Goal: Task Accomplishment & Management: Manage account settings

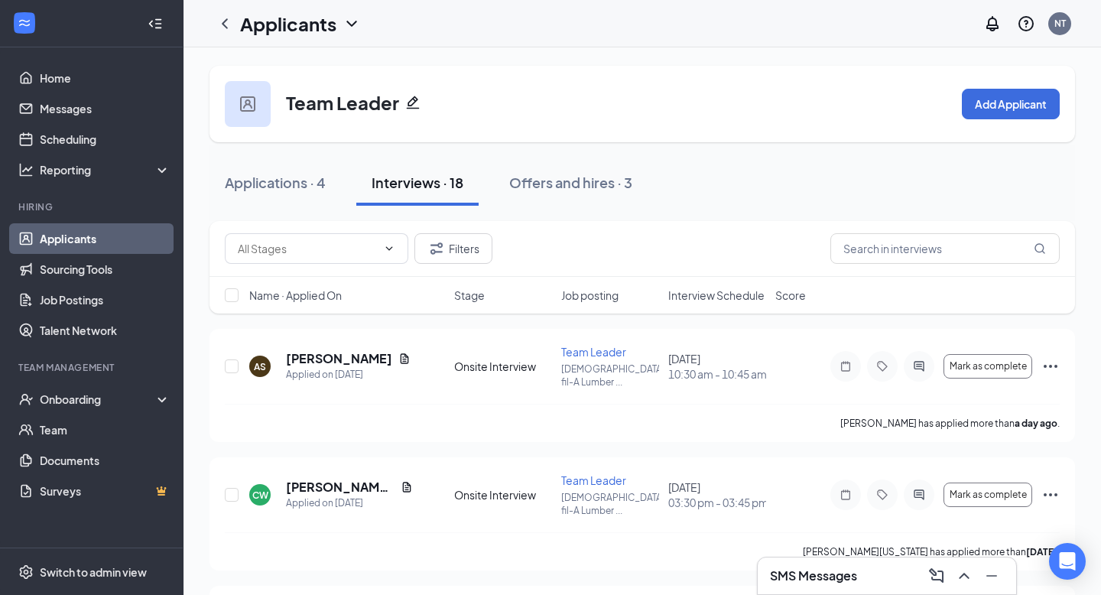
click at [699, 300] on span "Interview Schedule" at bounding box center [716, 294] width 96 height 15
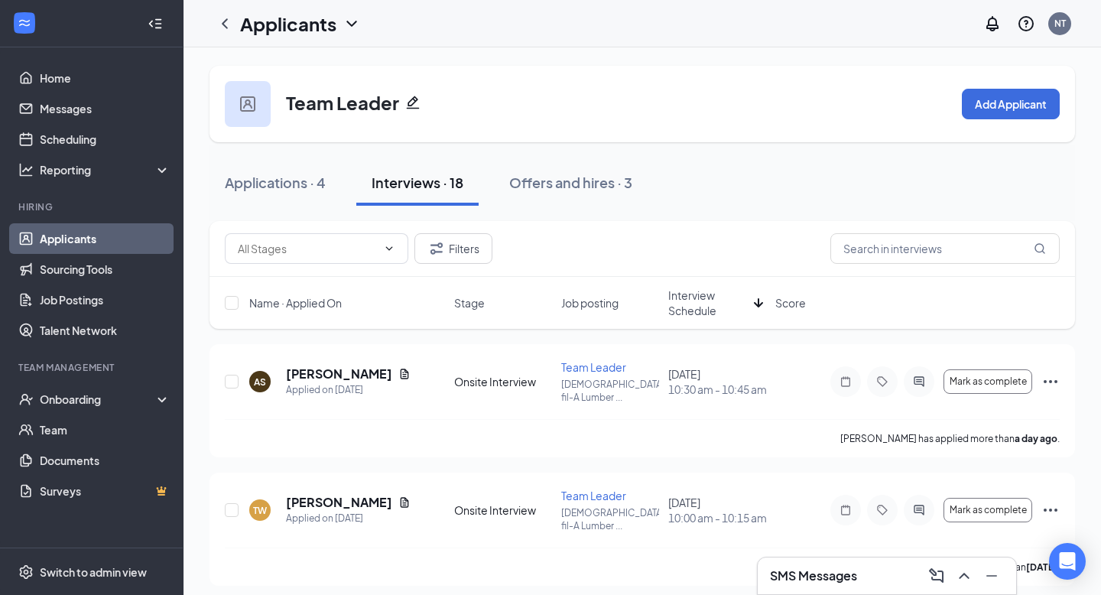
click at [699, 300] on span "Interview Schedule" at bounding box center [707, 302] width 79 height 31
click at [225, 21] on icon "ChevronLeft" at bounding box center [225, 24] width 18 height 18
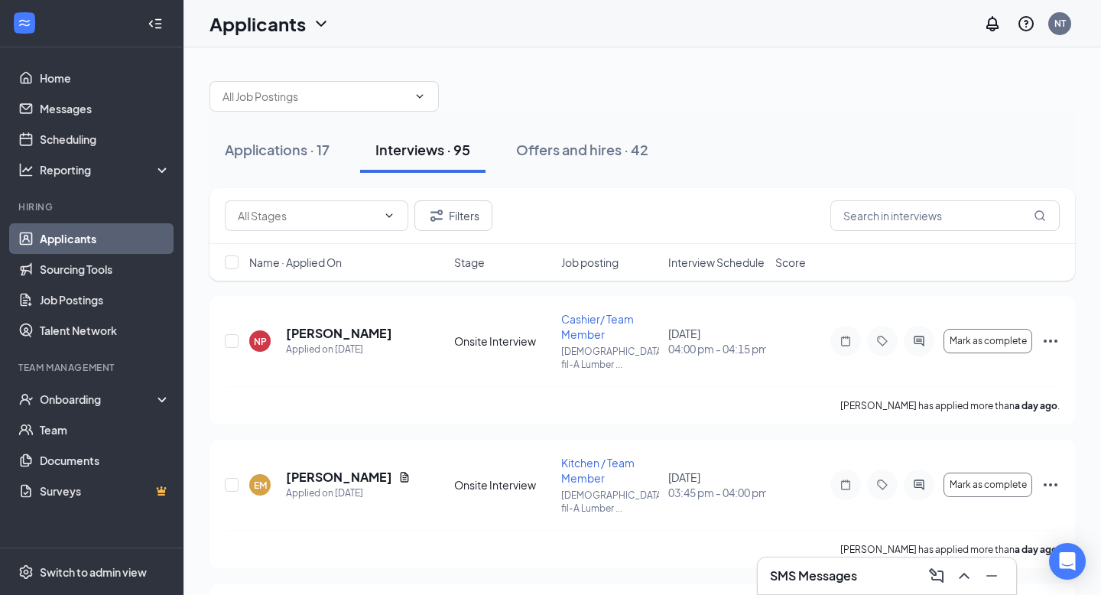
click at [731, 260] on span "Interview Schedule" at bounding box center [716, 262] width 96 height 15
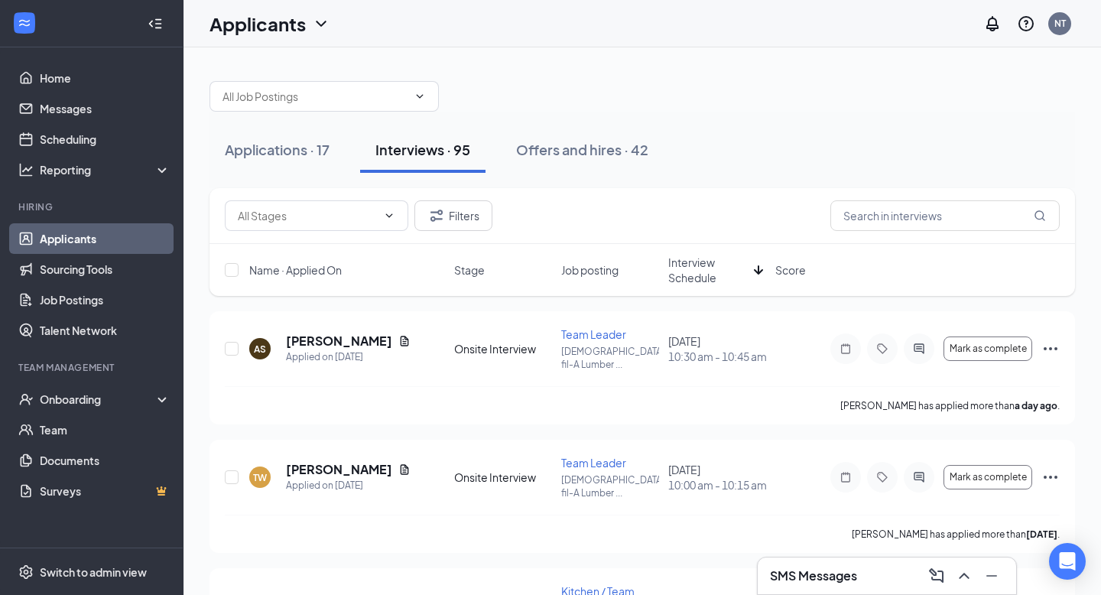
click at [708, 266] on span "Interview Schedule" at bounding box center [707, 270] width 79 height 31
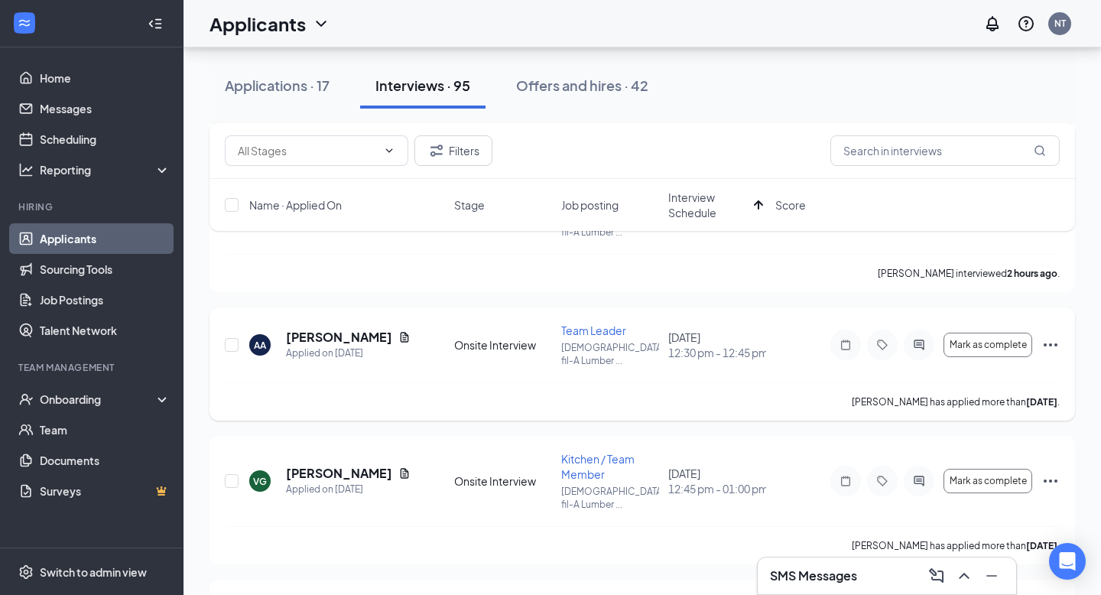
scroll to position [1391, 0]
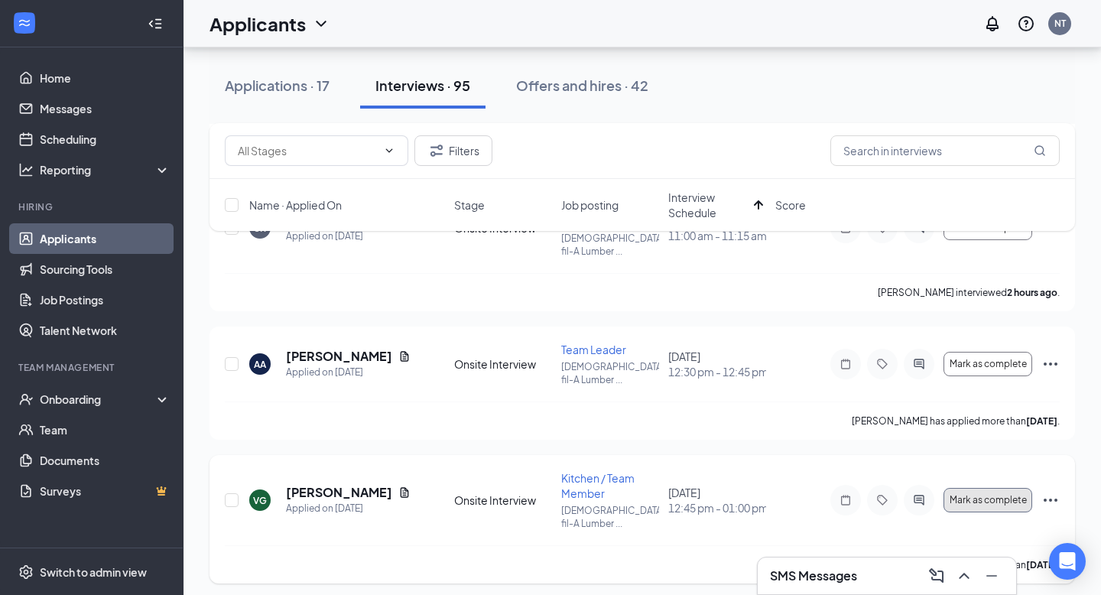
click at [999, 494] on span "Mark as complete" at bounding box center [987, 499] width 77 height 11
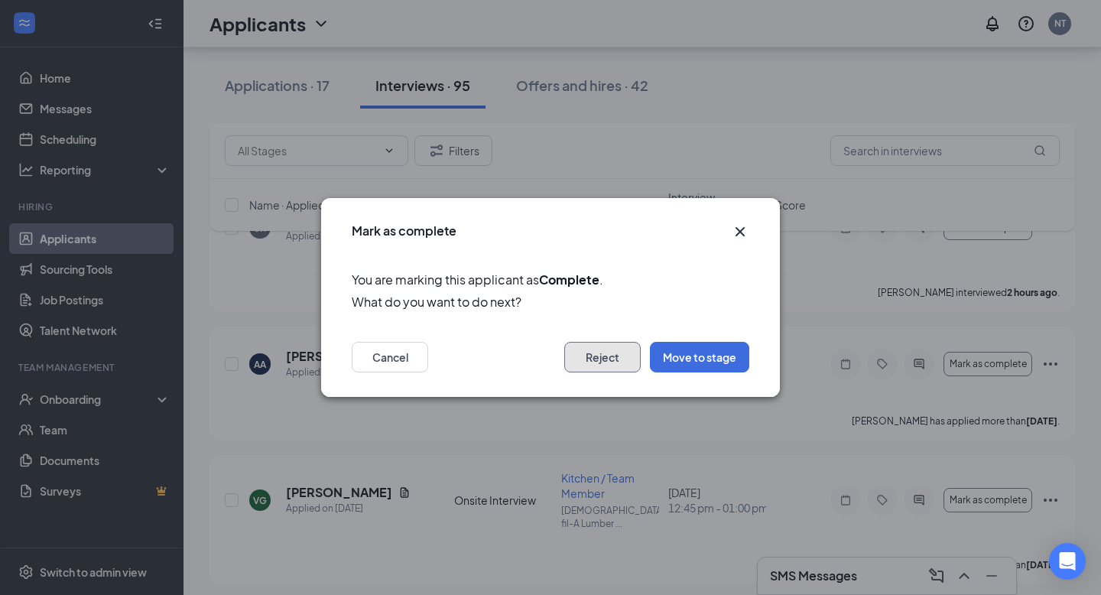
click at [601, 345] on button "Reject" at bounding box center [602, 357] width 76 height 31
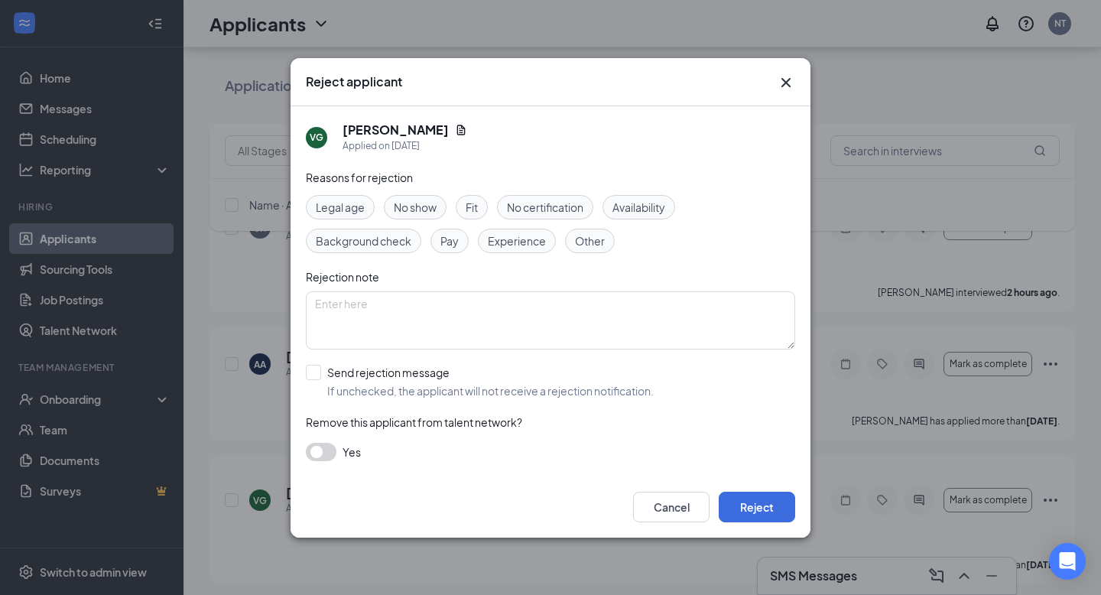
click at [435, 213] on span "No show" at bounding box center [415, 207] width 43 height 17
click at [738, 509] on button "Reject" at bounding box center [756, 506] width 76 height 31
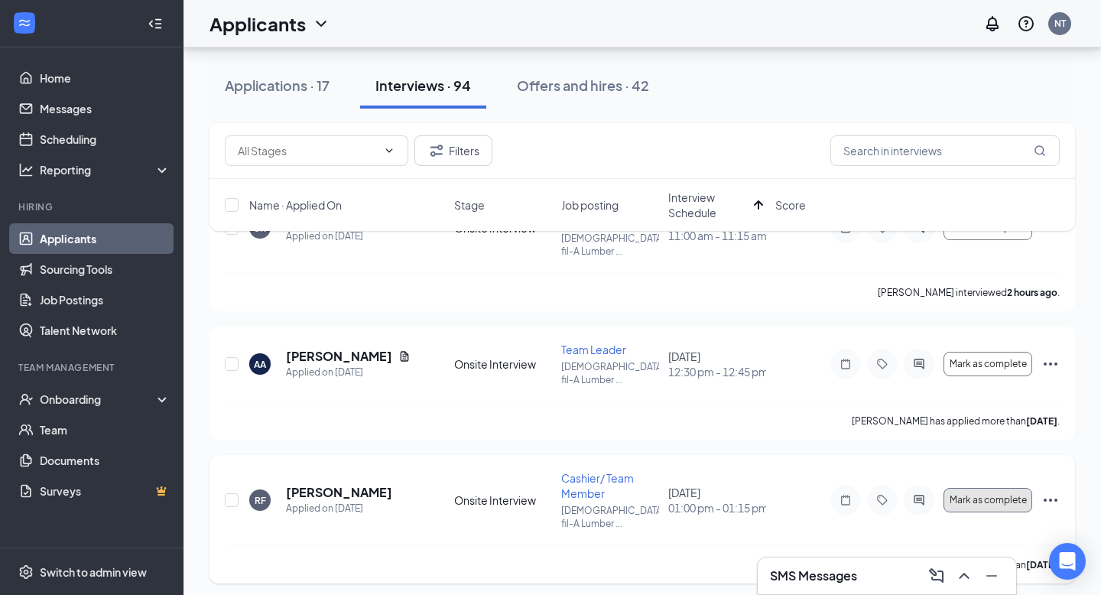
click at [984, 494] on span "Mark as complete" at bounding box center [987, 499] width 77 height 11
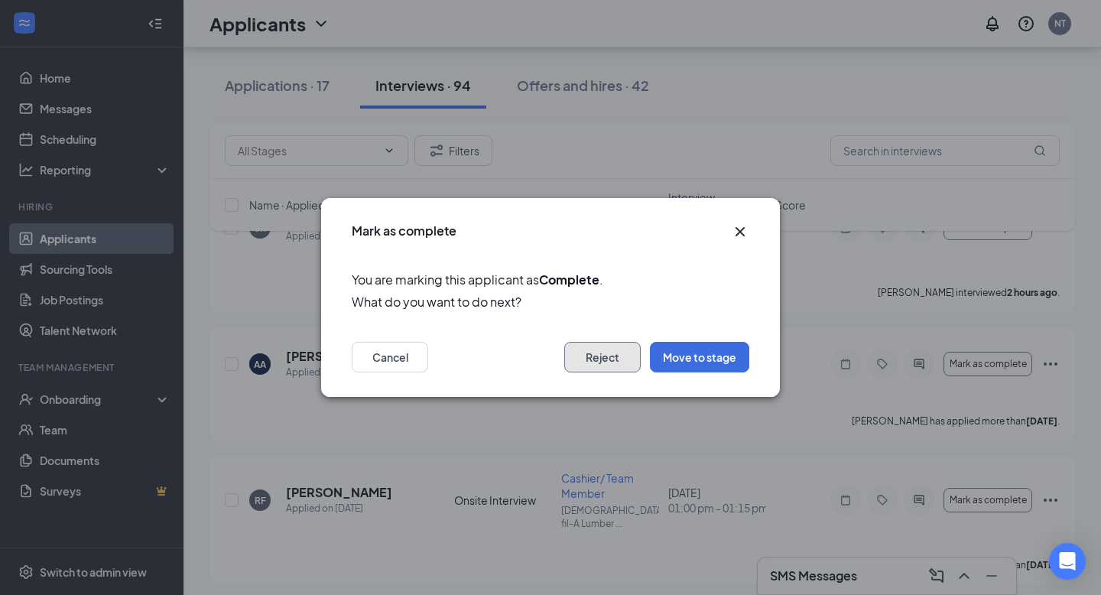
click at [608, 353] on button "Reject" at bounding box center [602, 357] width 76 height 31
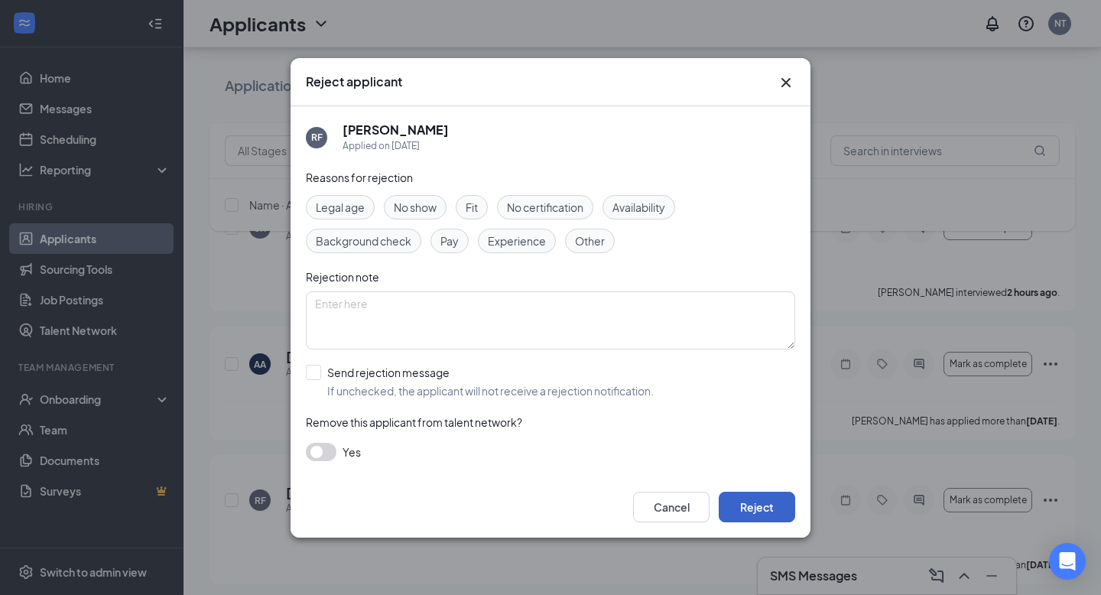
click at [734, 511] on button "Reject" at bounding box center [756, 506] width 76 height 31
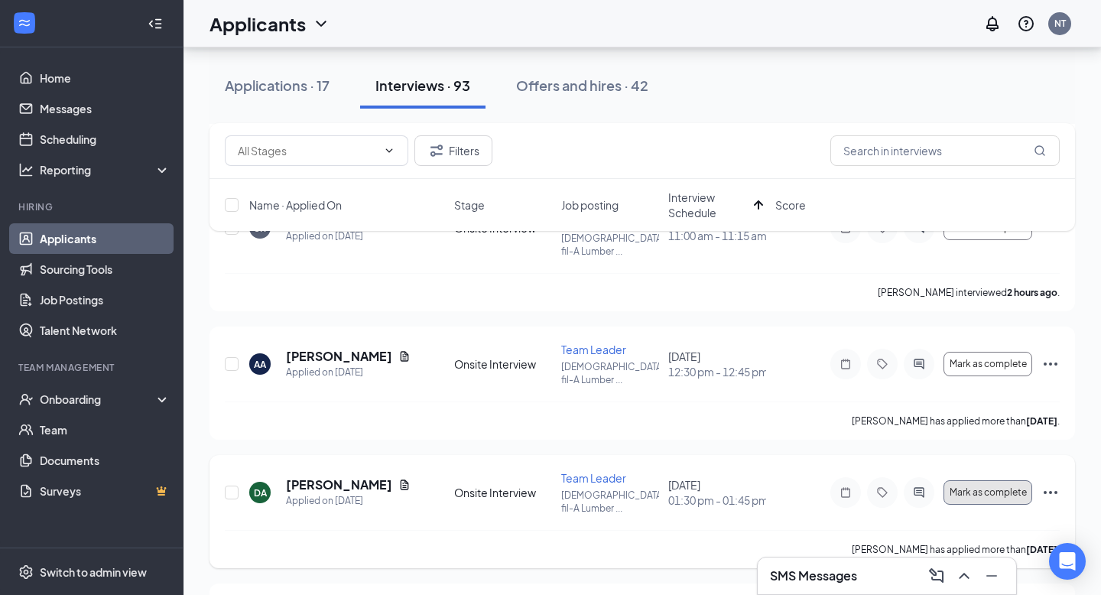
click at [1008, 480] on button "Mark as complete" at bounding box center [987, 492] width 89 height 24
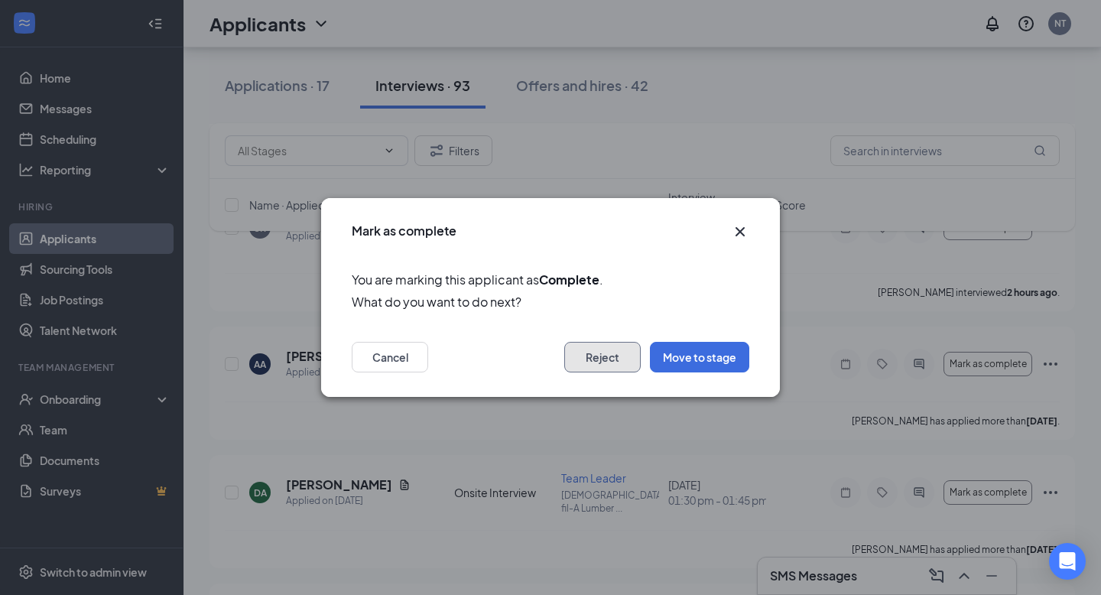
click at [617, 349] on button "Reject" at bounding box center [602, 357] width 76 height 31
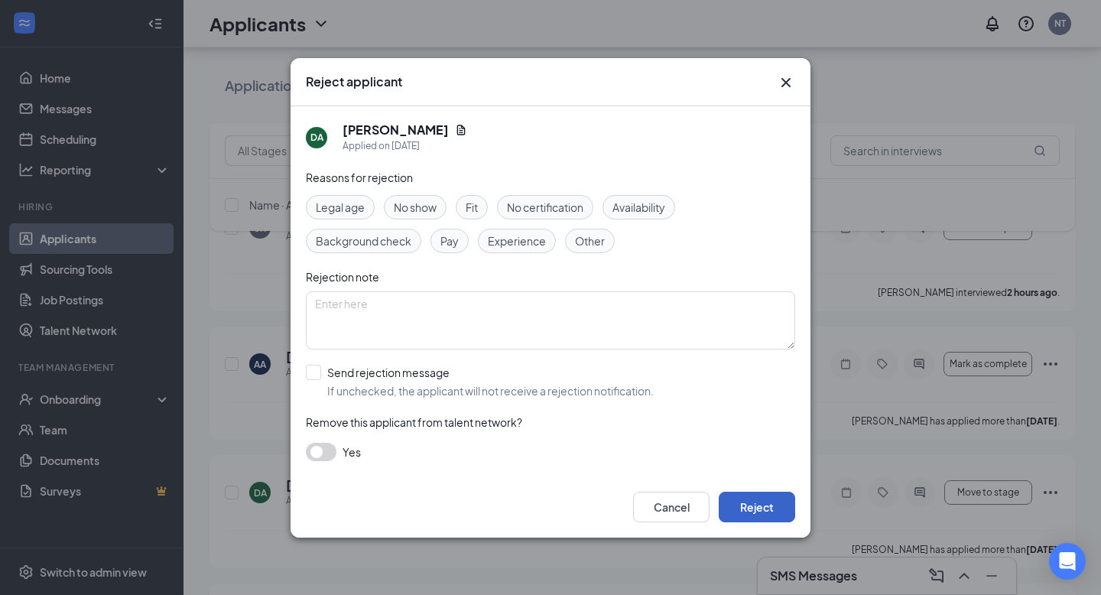
click at [739, 511] on button "Reject" at bounding box center [756, 506] width 76 height 31
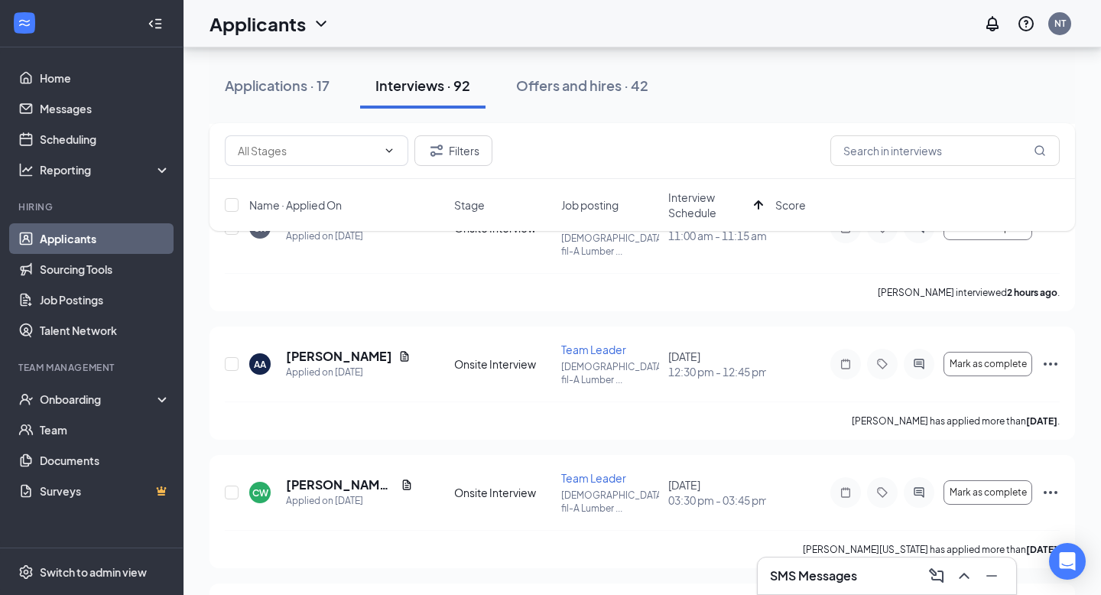
click at [89, 235] on link "Applicants" at bounding box center [105, 238] width 131 height 31
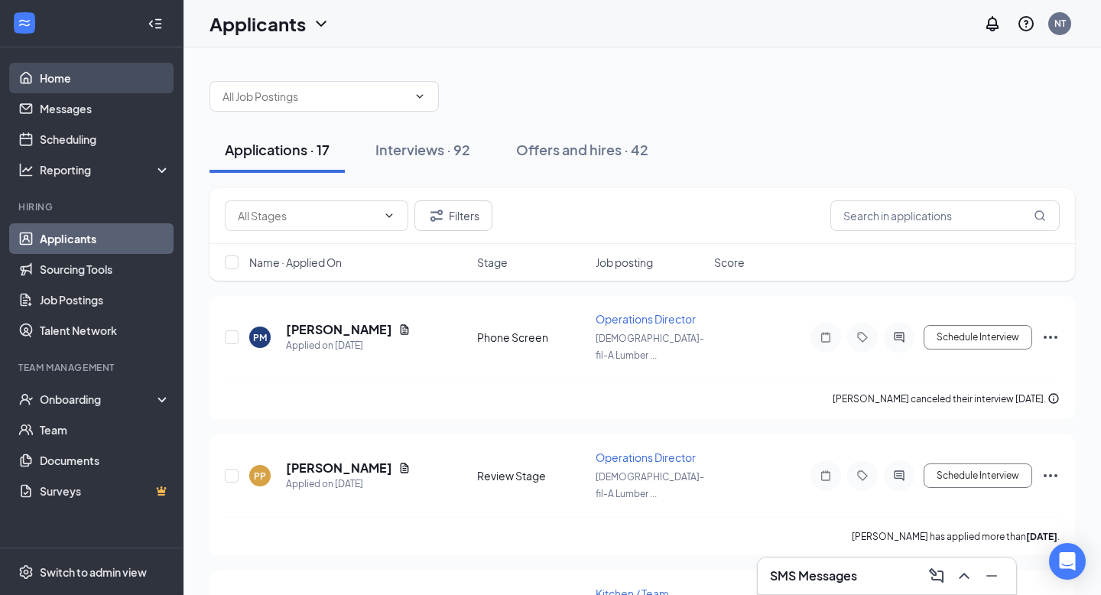
click at [54, 85] on link "Home" at bounding box center [105, 78] width 131 height 31
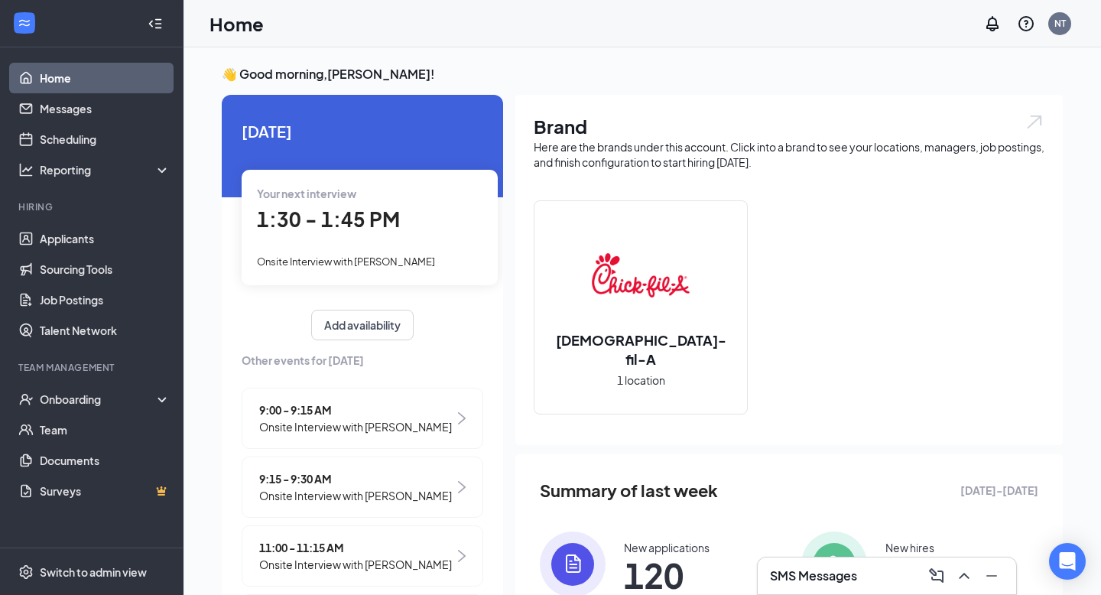
click at [77, 75] on link "Home" at bounding box center [105, 78] width 131 height 31
